Goal: Task Accomplishment & Management: Use online tool/utility

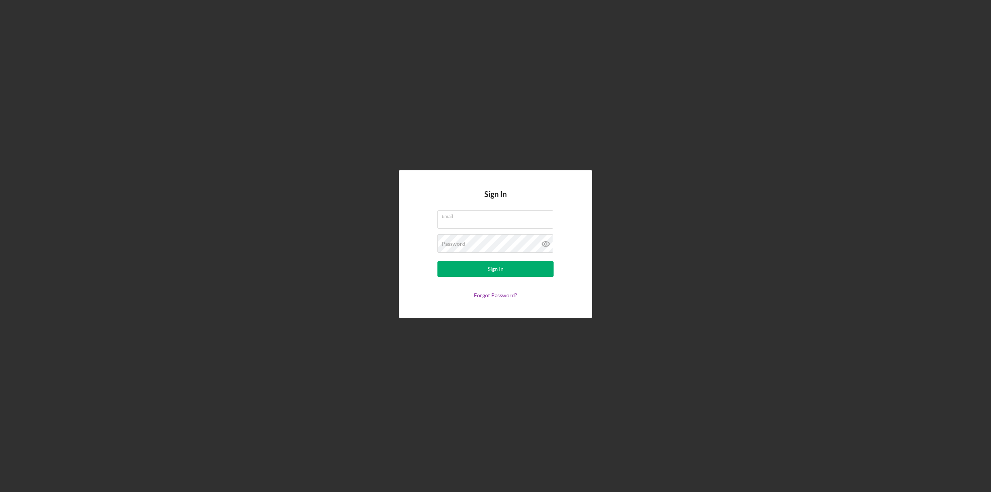
type input "[PERSON_NAME][EMAIL_ADDRESS][PERSON_NAME][DOMAIN_NAME]"
click at [461, 271] on button "Sign In" at bounding box center [495, 268] width 116 height 15
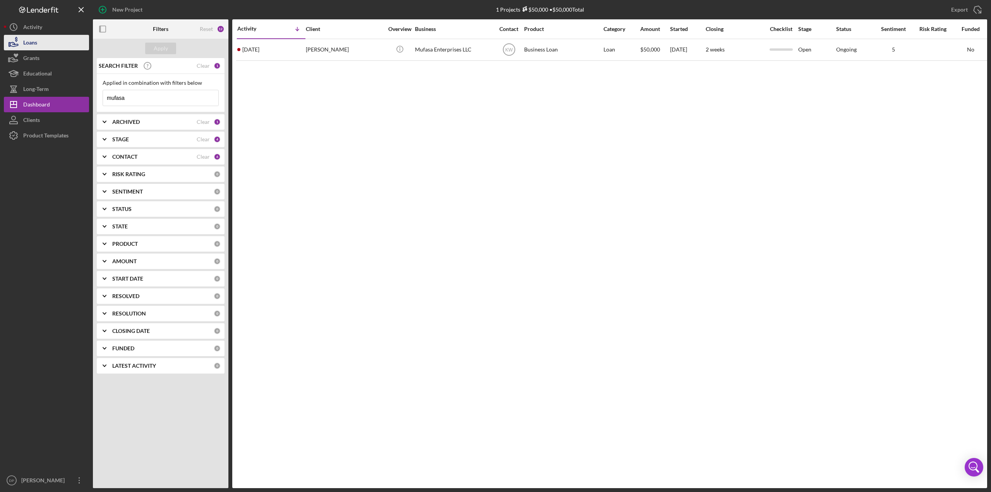
click at [37, 44] on button "Loans" at bounding box center [46, 42] width 85 height 15
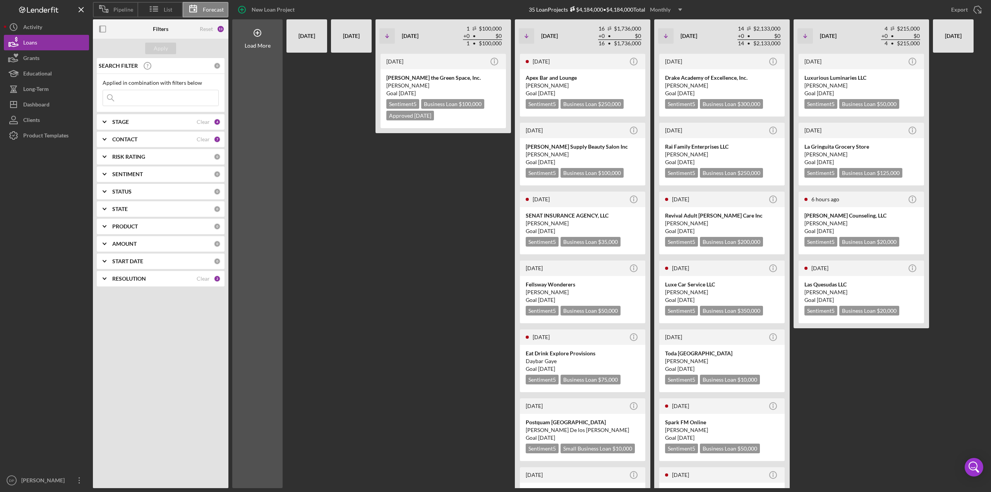
click at [136, 97] on input at bounding box center [160, 97] width 115 height 15
type input "junk"
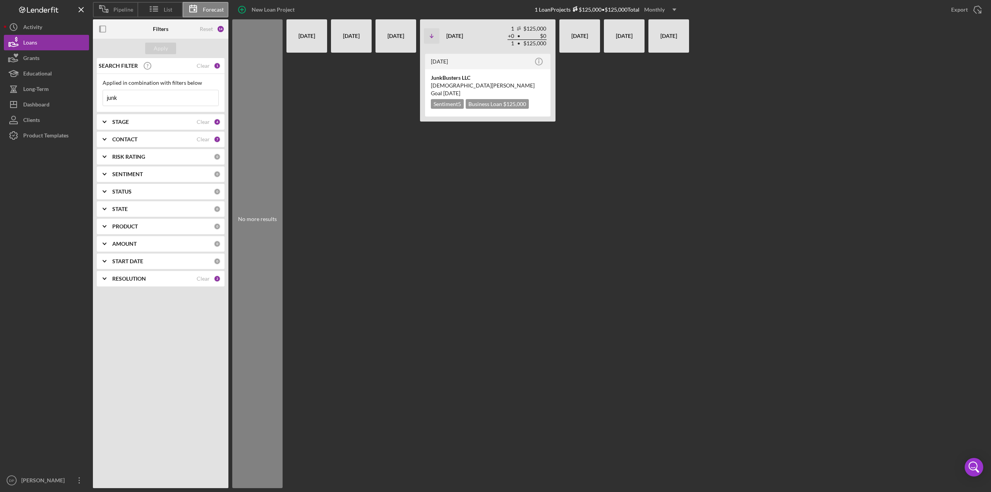
drag, startPoint x: 124, startPoint y: 96, endPoint x: 104, endPoint y: 96, distance: 20.5
click at [104, 96] on input "junk" at bounding box center [160, 97] width 115 height 15
click at [170, 43] on button "Apply" at bounding box center [160, 49] width 31 height 12
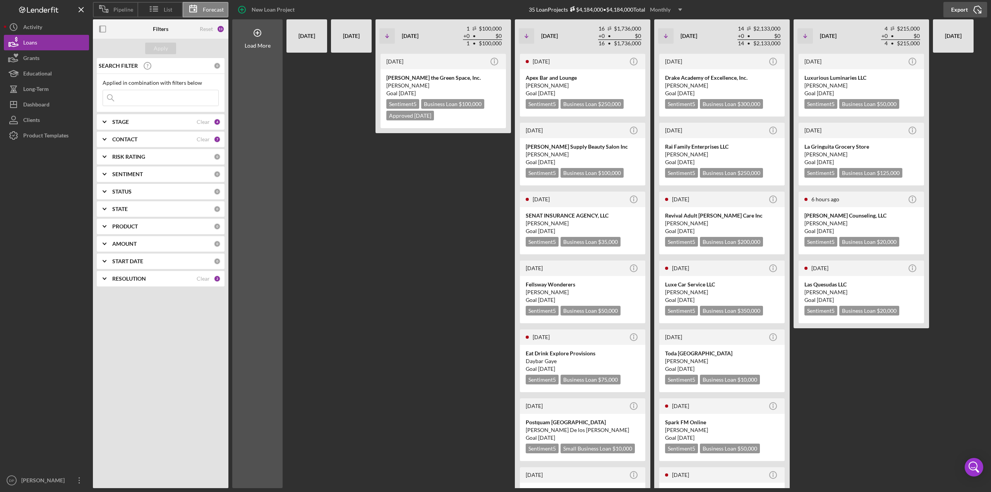
click at [961, 7] on div "Export" at bounding box center [959, 9] width 17 height 15
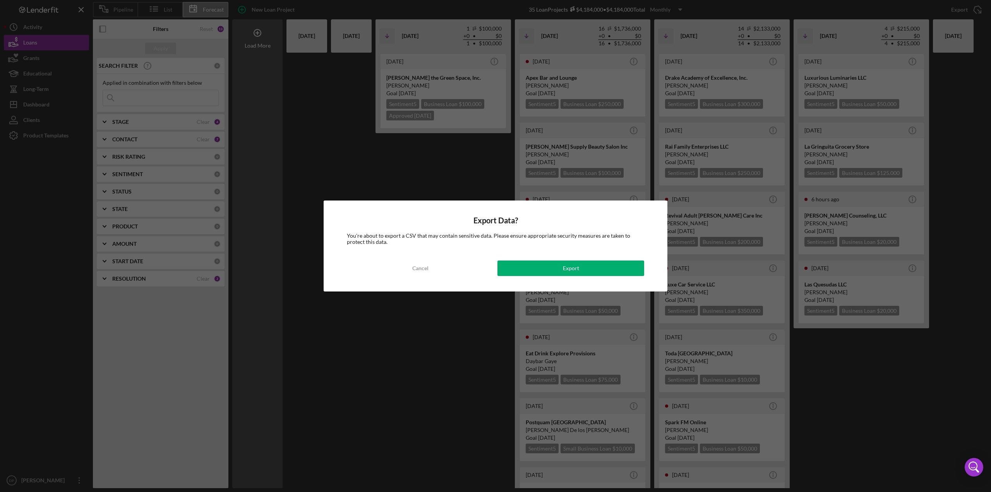
click at [600, 259] on div "Export Data? You're about to export a CSV that may contain sensitive data. Plea…" at bounding box center [496, 245] width 344 height 91
click at [599, 262] on button "Export" at bounding box center [570, 267] width 147 height 15
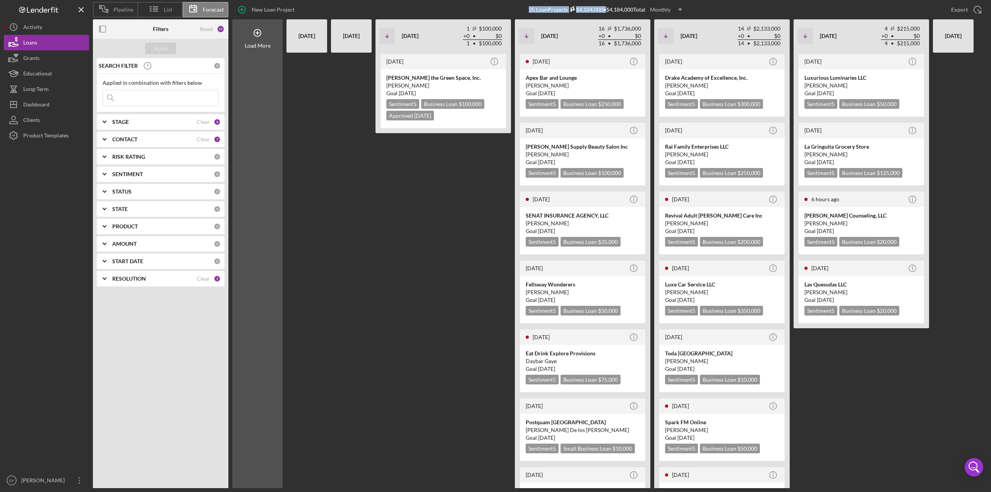
drag, startPoint x: 519, startPoint y: 6, endPoint x: 605, endPoint y: 9, distance: 86.7
click at [605, 9] on div "New Loan Project 35 Loan Projects $4,184,000 • $4,184,000 Total Monthly Icon/Dr…" at bounding box center [607, 9] width 759 height 19
copy div "35 Loan Projects $4,184,000 •"
click at [884, 432] on div "[DATE] Icon/Info Luxurious Luminaries LLC Sierra [PERSON_NAME] Goal [DATE] Sent…" at bounding box center [860, 270] width 135 height 435
